Goal: Task Accomplishment & Management: Manage account settings

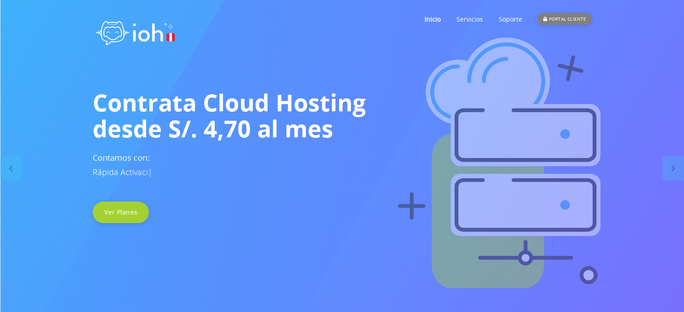
click at [562, 16] on div "PORTAL CLIENTE" at bounding box center [564, 19] width 54 height 12
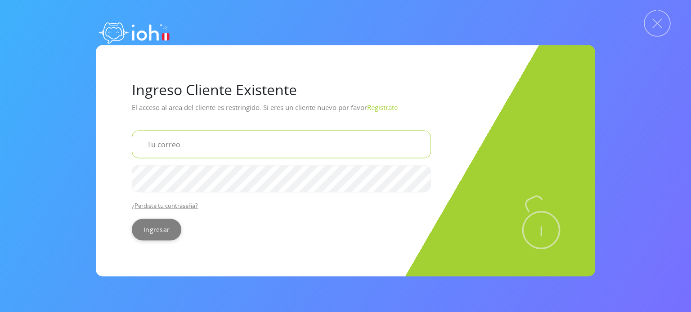
type input "[EMAIL_ADDRESS][DOMAIN_NAME]"
click at [151, 231] on input "Ingresar" at bounding box center [156, 230] width 49 height 22
